Goal: Complete application form

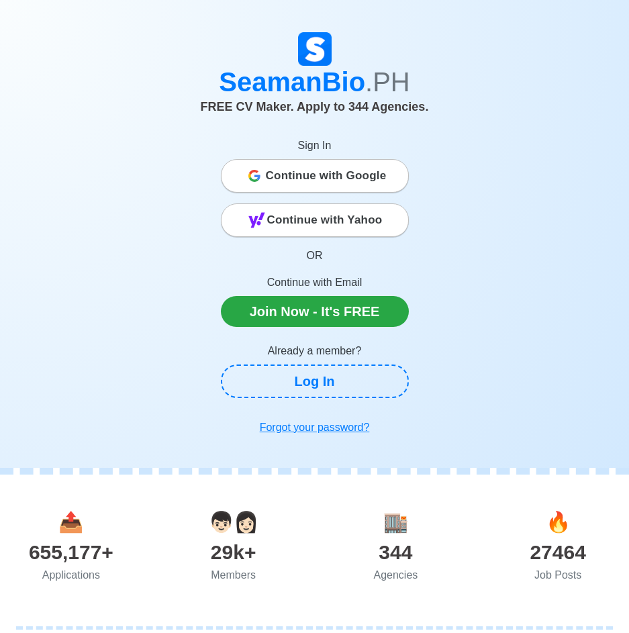
click at [344, 175] on span "Continue with Google" at bounding box center [326, 175] width 121 height 27
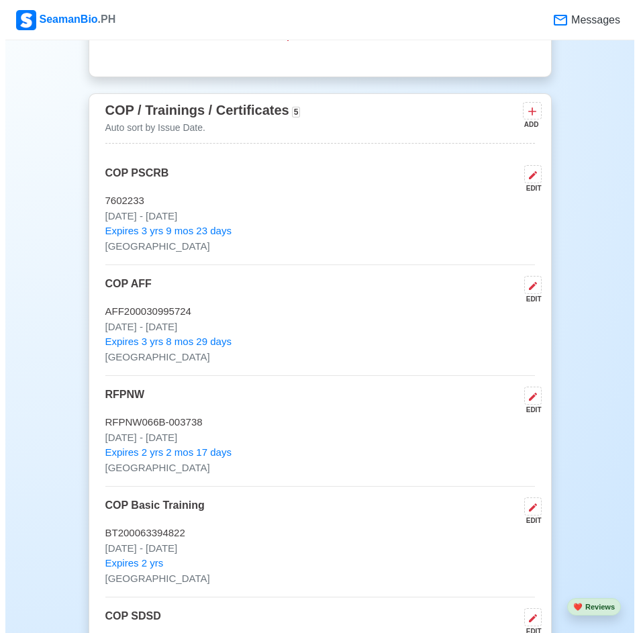
scroll to position [1812, 0]
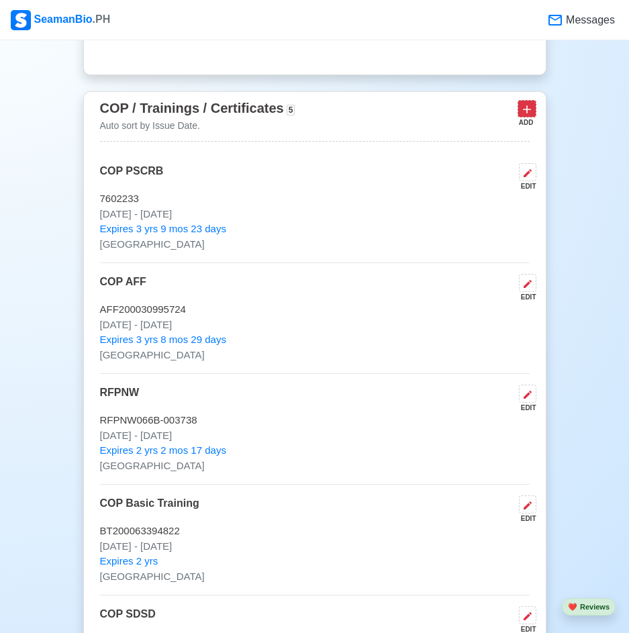
click at [530, 116] on icon at bounding box center [526, 109] width 13 height 13
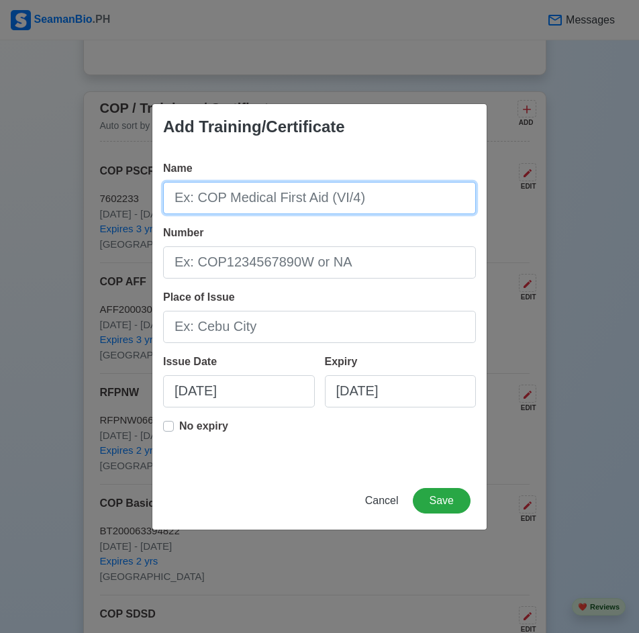
click at [293, 201] on input "Name" at bounding box center [319, 198] width 313 height 32
type input "DCOC"
